Goal: Task Accomplishment & Management: Use online tool/utility

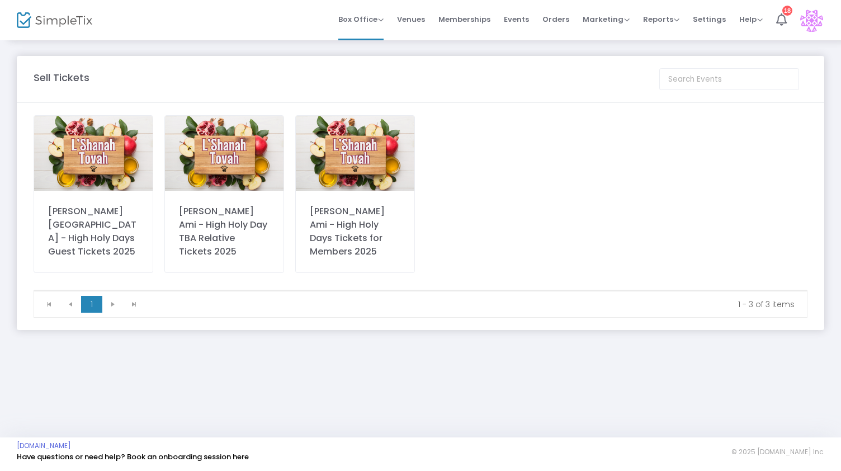
click at [96, 159] on img at bounding box center [93, 153] width 119 height 75
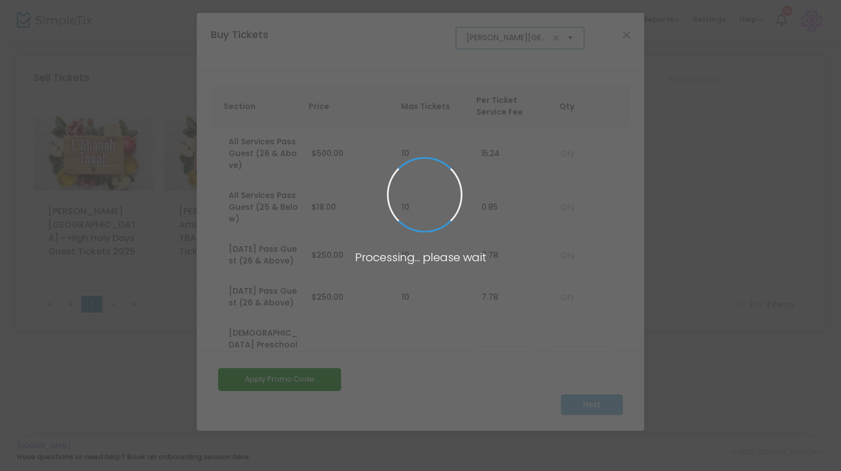
scroll to position [0, 124]
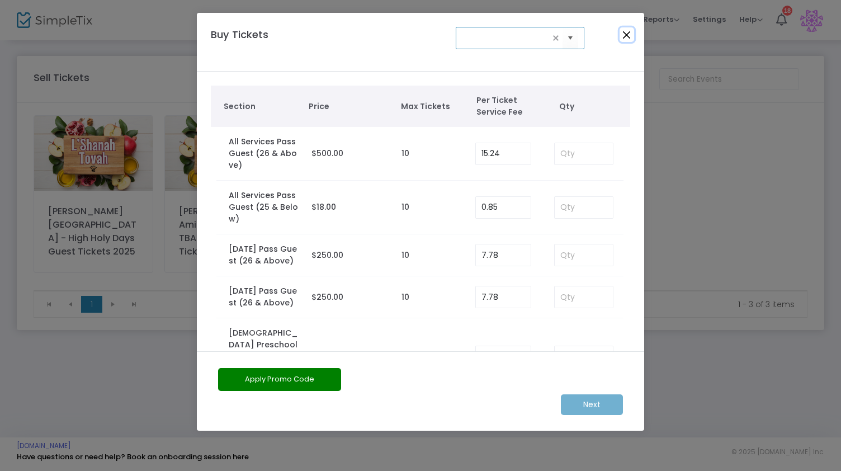
click at [621, 37] on button "Close" at bounding box center [627, 34] width 15 height 15
